Goal: Task Accomplishment & Management: Use online tool/utility

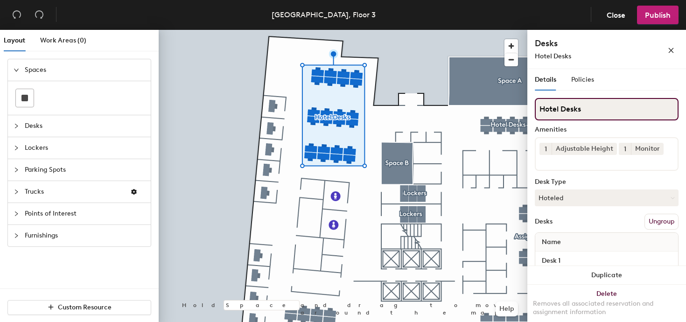
click at [581, 109] on input "Hotel Desks" at bounding box center [607, 109] width 144 height 22
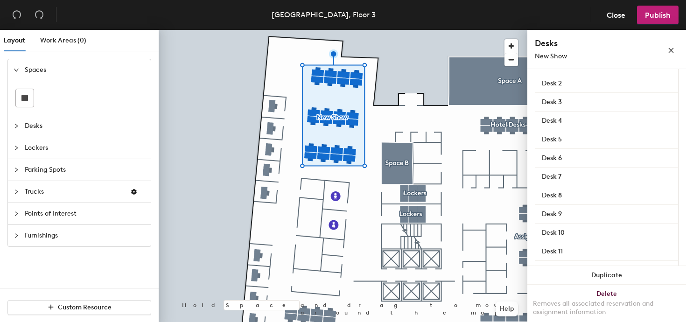
scroll to position [204, 0]
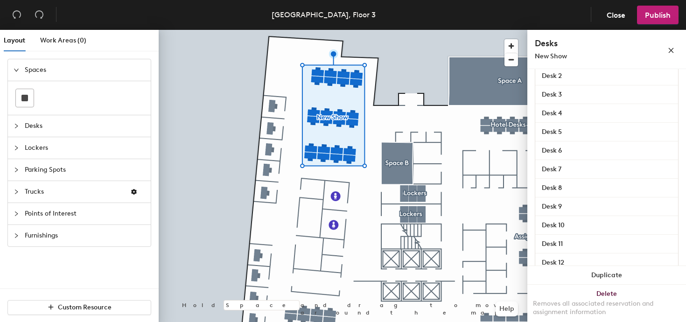
type input "New Show"
click at [60, 123] on span "Desks" at bounding box center [85, 125] width 120 height 21
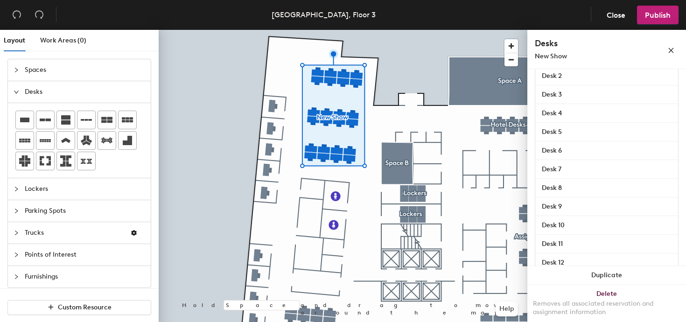
click at [48, 192] on span "Lockers" at bounding box center [85, 188] width 120 height 21
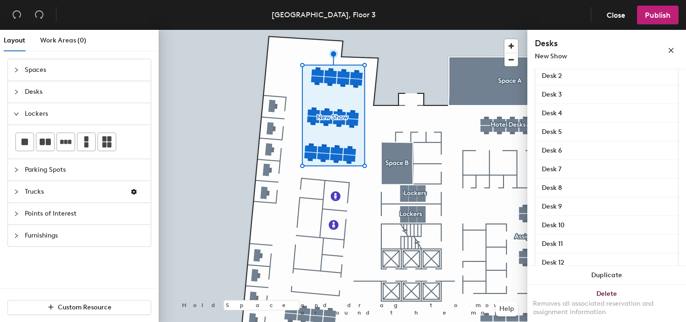
click at [52, 96] on span "Desks" at bounding box center [85, 91] width 120 height 21
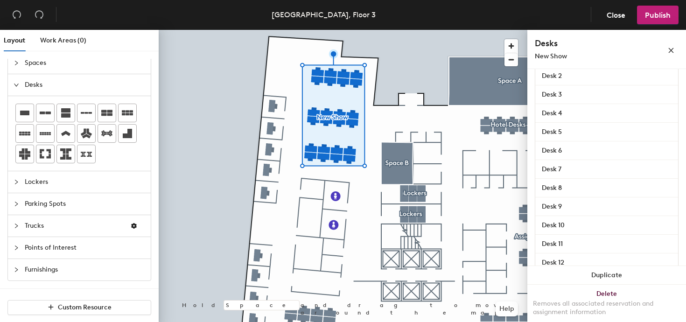
click at [70, 247] on span "Points of Interest" at bounding box center [85, 247] width 120 height 21
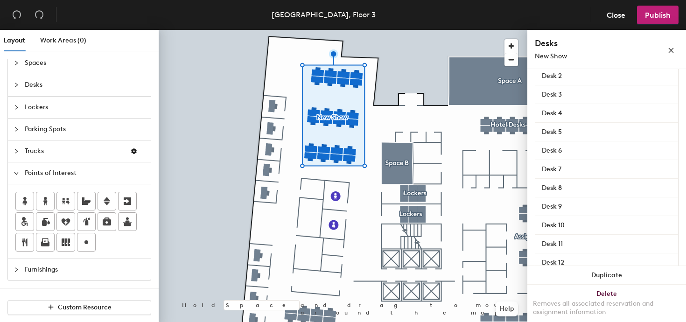
scroll to position [7, 0]
click at [107, 274] on span "Furnishings" at bounding box center [85, 269] width 120 height 21
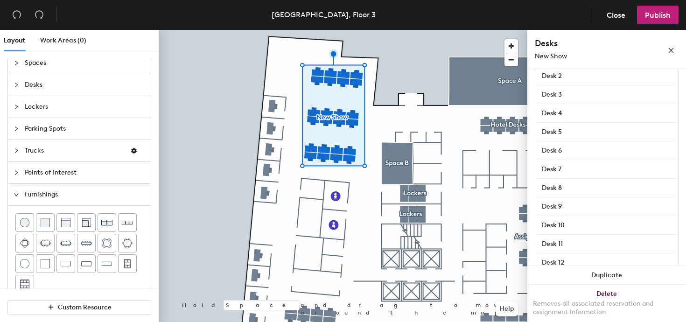
scroll to position [28, 0]
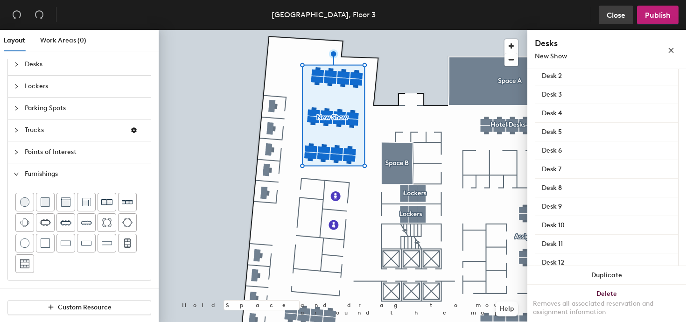
click at [618, 12] on span "Close" at bounding box center [616, 15] width 19 height 9
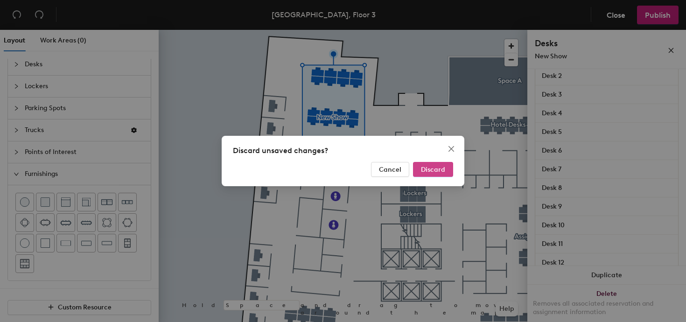
click at [428, 166] on span "Discard" at bounding box center [433, 170] width 24 height 8
